Goal: Task Accomplishment & Management: Complete application form

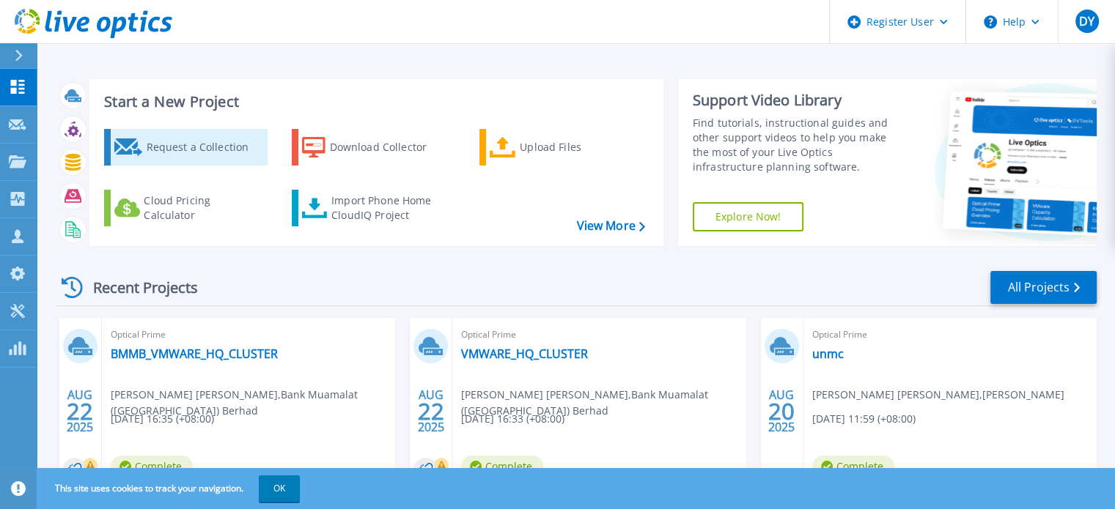
click at [208, 147] on div "Request a Collection" at bounding box center [204, 147] width 117 height 29
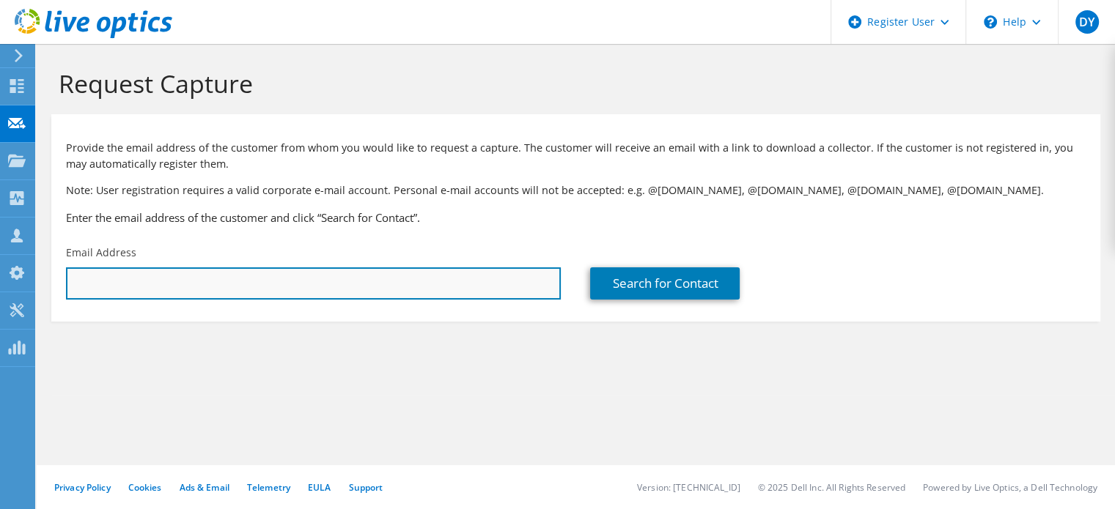
click at [511, 285] on input "text" at bounding box center [313, 283] width 495 height 32
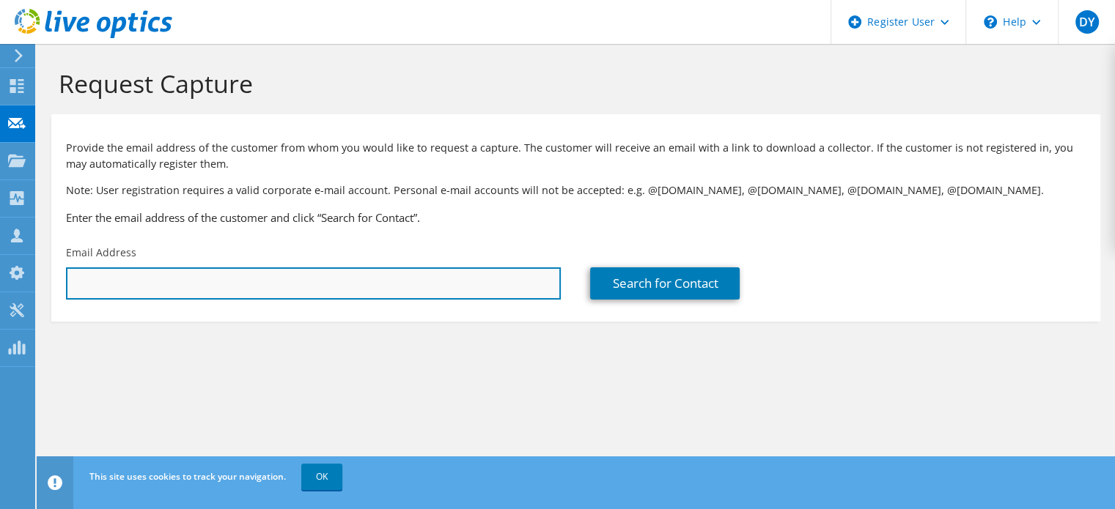
paste input "[EMAIL_ADDRESS][DOMAIN_NAME]"
type input "maeraj.hasbi@ihhhealthcare.com"
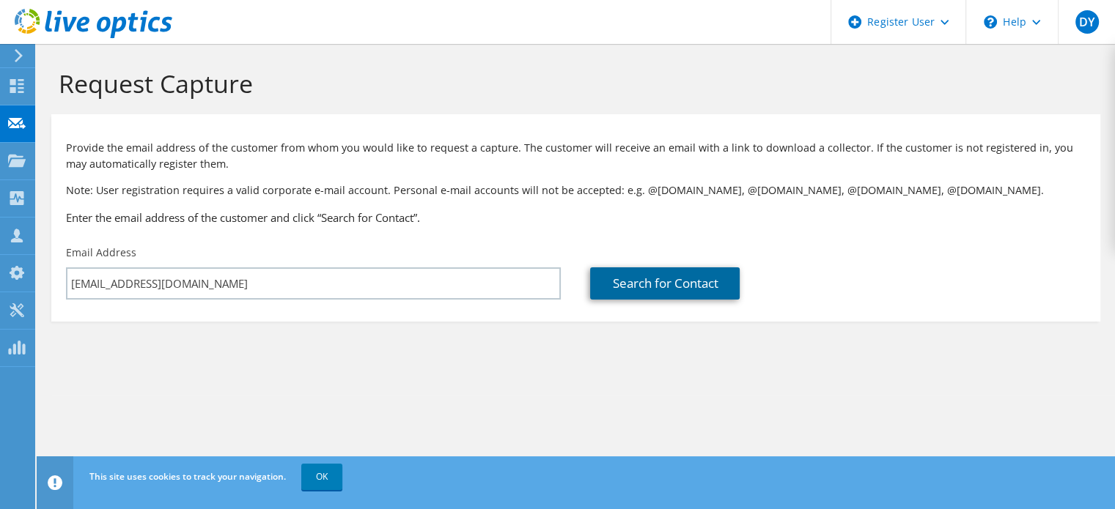
click at [664, 283] on link "Search for Contact" at bounding box center [664, 283] width 149 height 32
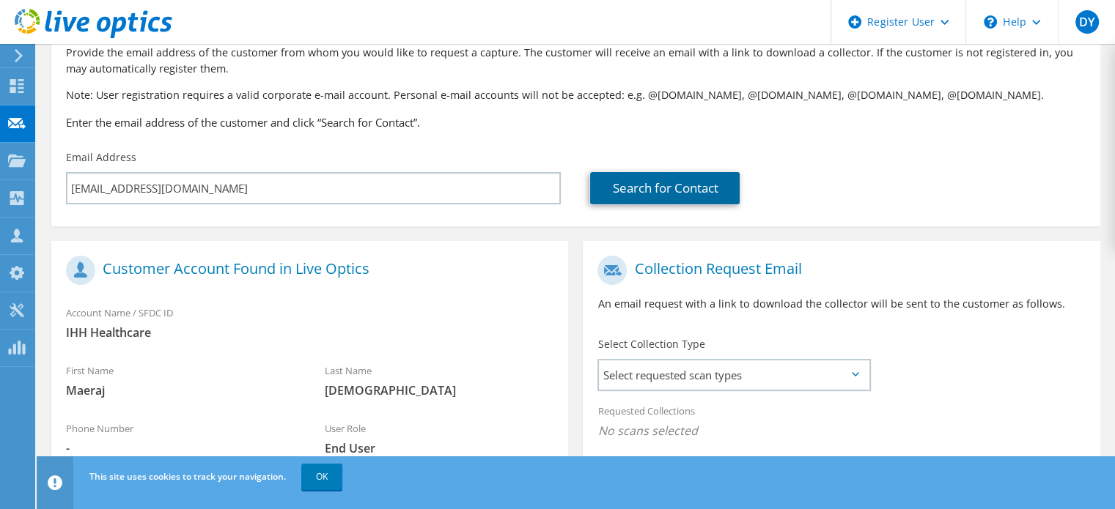
scroll to position [220, 0]
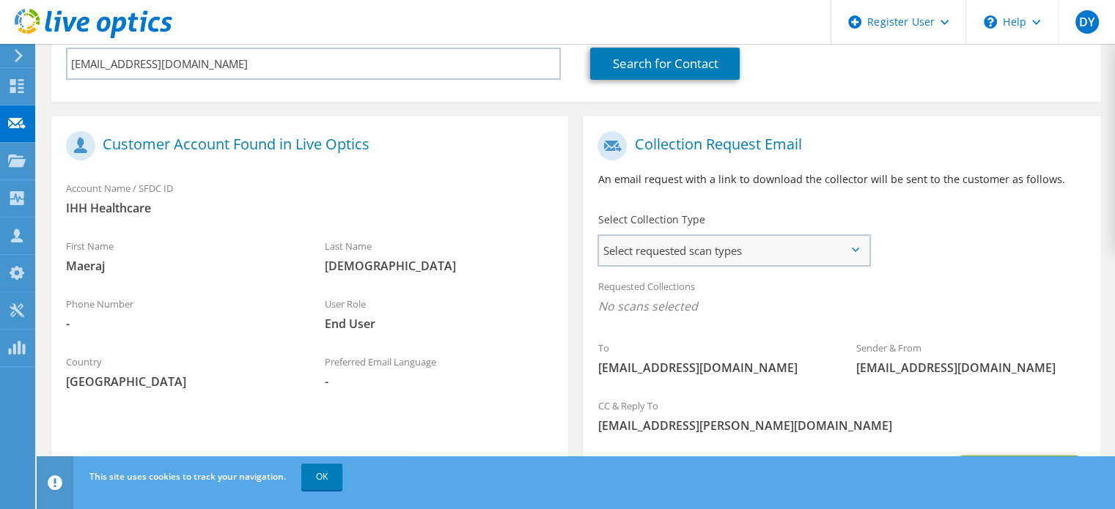
click at [718, 243] on span "Select requested scan types" at bounding box center [734, 250] width 270 height 29
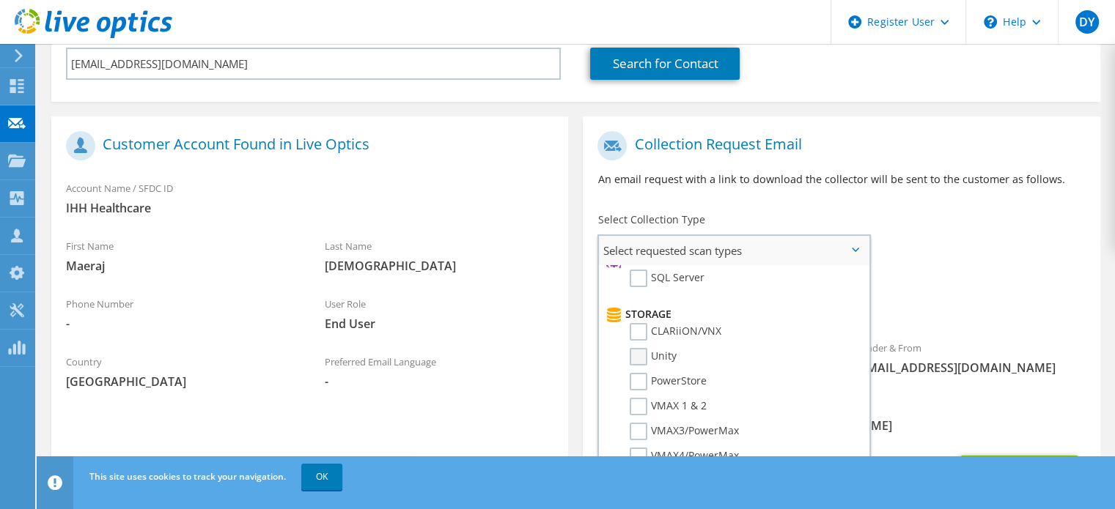
click at [639, 354] on label "Unity" at bounding box center [652, 357] width 47 height 18
click at [0, 0] on input "Unity" at bounding box center [0, 0] width 0 height 0
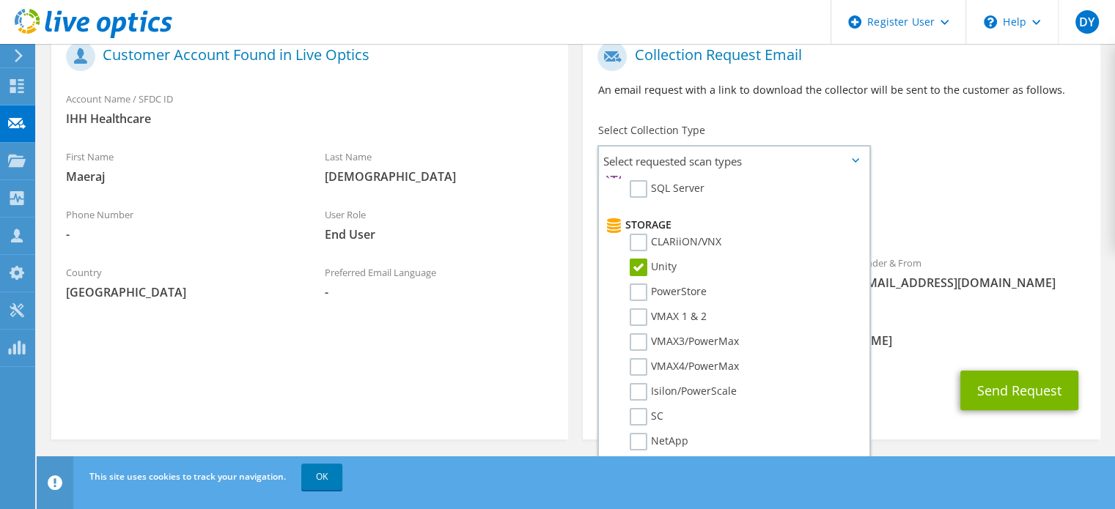
scroll to position [313, 0]
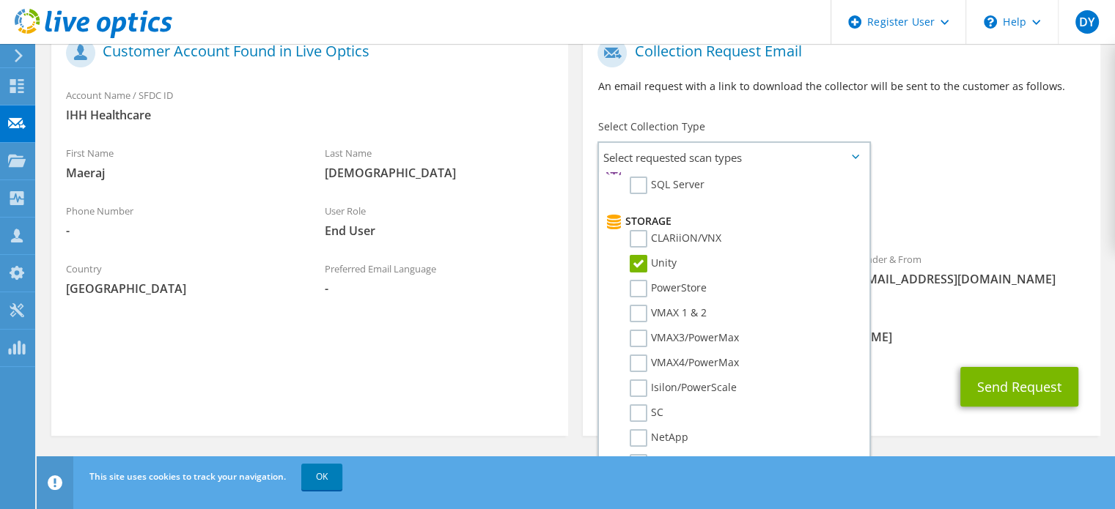
click at [582, 311] on div "Collection Request Email An email request with a link to download the collector…" at bounding box center [840, 233] width 531 height 420
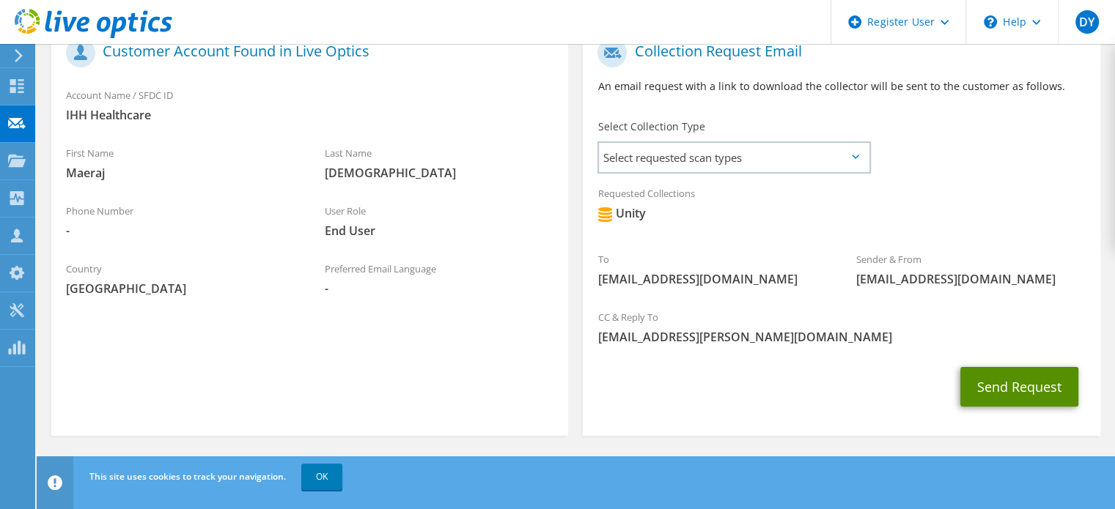
click at [1053, 392] on button "Send Request" at bounding box center [1019, 387] width 118 height 40
